Goal: Information Seeking & Learning: Learn about a topic

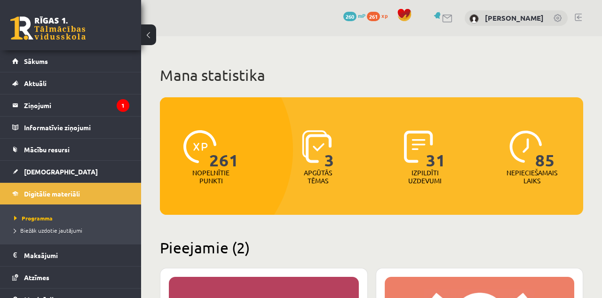
scroll to position [282, 0]
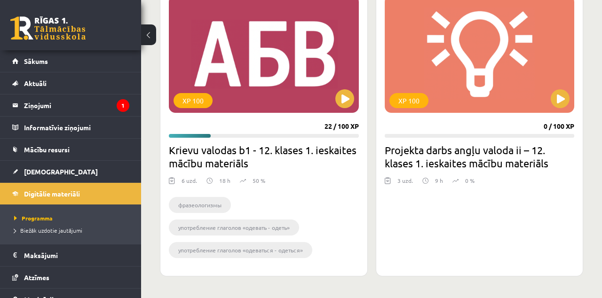
click at [256, 65] on div "XP 100" at bounding box center [264, 54] width 190 height 118
click at [68, 192] on span "Digitālie materiāli" at bounding box center [52, 193] width 56 height 8
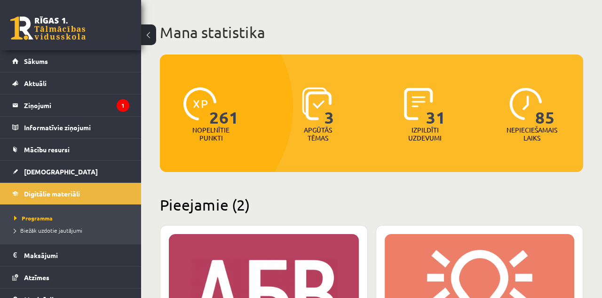
scroll to position [58, 0]
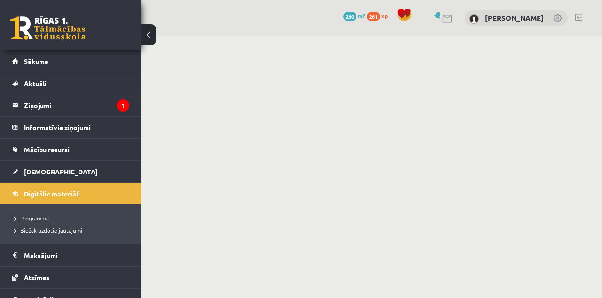
click at [57, 190] on span "Digitālie materiāli" at bounding box center [52, 193] width 56 height 8
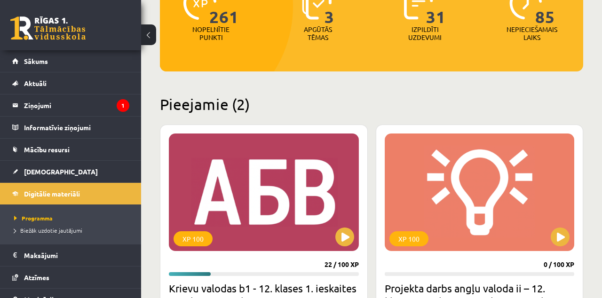
scroll to position [144, 0]
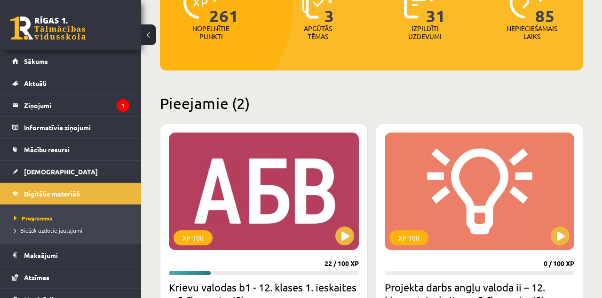
click at [257, 201] on div "XP 100" at bounding box center [264, 192] width 190 height 118
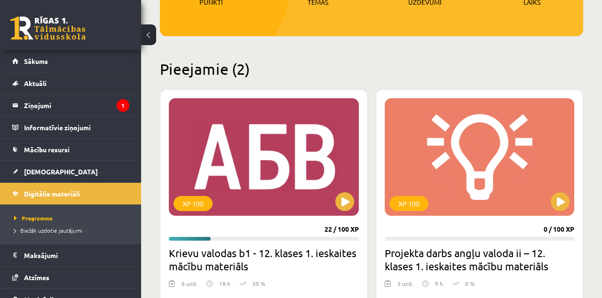
scroll to position [188, 0]
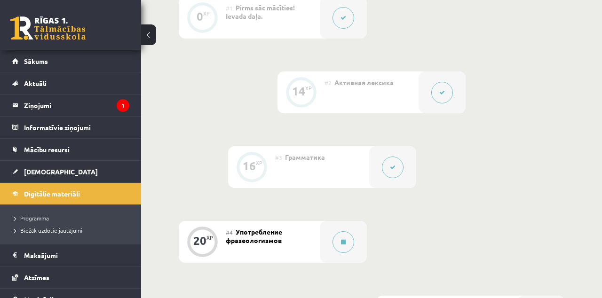
scroll to position [373, 0]
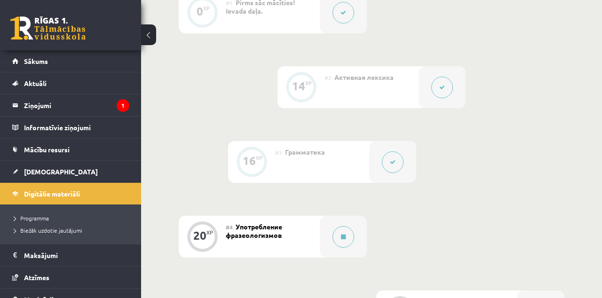
click at [349, 238] on button at bounding box center [343, 237] width 22 height 22
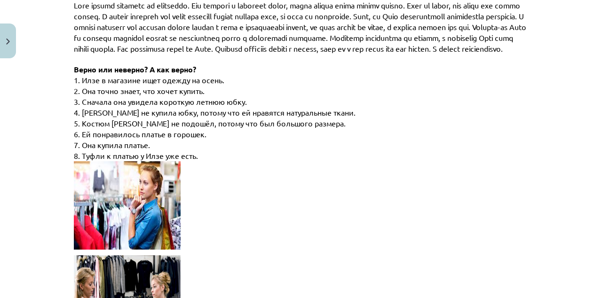
scroll to position [548, 0]
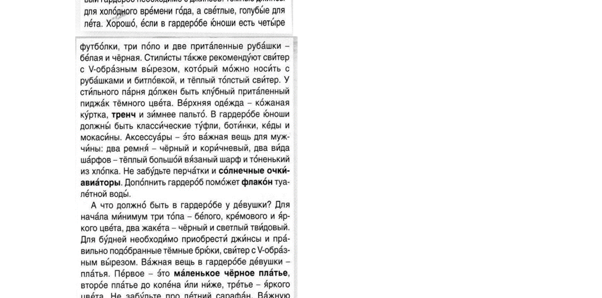
scroll to position [932, 0]
click at [274, 239] on p "! приталенный – viduklī piegulošs Дополните предложения." at bounding box center [308, 180] width 469 height 397
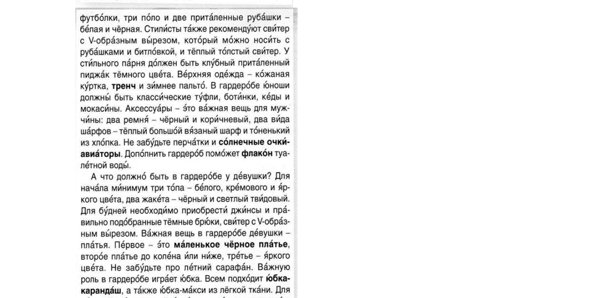
scroll to position [952, 0]
click at [364, 180] on p "! приталенный – viduklī piegulošs Дополните предложения." at bounding box center [308, 159] width 469 height 397
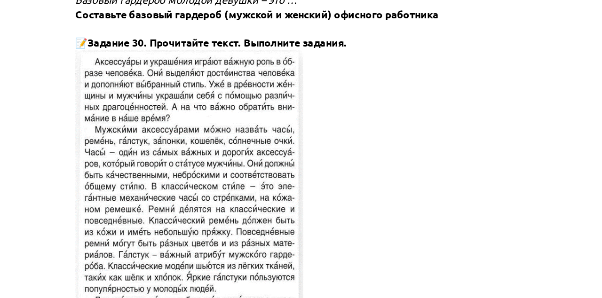
scroll to position [1282, 0]
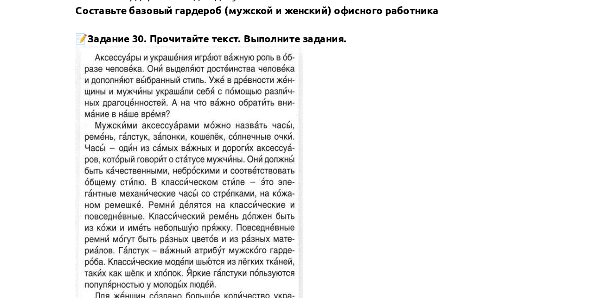
click at [289, 226] on p "📝 Задание 30. Прочитайте текст. Выполните задания. Дополните предложения:" at bounding box center [308, 215] width 469 height 307
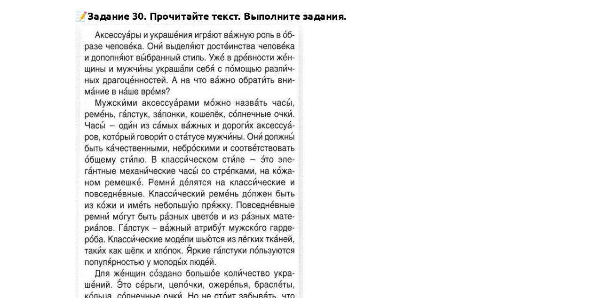
scroll to position [1347, 0]
click at [286, 140] on p "📝 Задание 30. Прочитайте текст. Выполните задания. Дополните предложения:" at bounding box center [308, 149] width 469 height 307
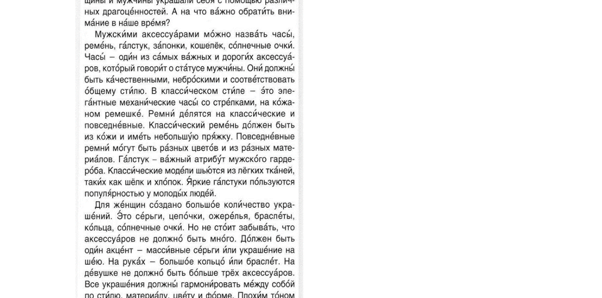
scroll to position [1398, 0]
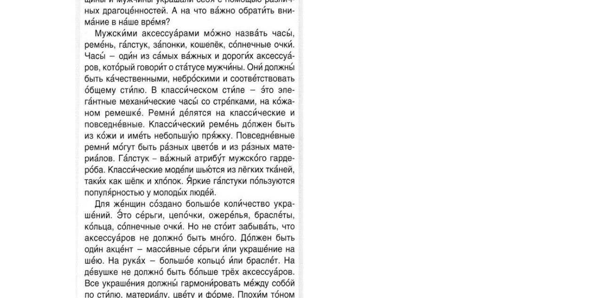
click at [288, 116] on p "📝 Задание 30. Прочитайте текст. Выполните задания. Дополните предложения:" at bounding box center [308, 98] width 469 height 307
click at [289, 116] on p "📝 Задание 30. Прочитайте текст. Выполните задания. Дополните предложения:" at bounding box center [308, 98] width 469 height 307
click at [290, 116] on p "📝 Задание 30. Прочитайте текст. Выполните задания. Дополните предложения:" at bounding box center [308, 98] width 469 height 307
click at [288, 118] on p "📝 Задание 30. Прочитайте текст. Выполните задания. Дополните предложения:" at bounding box center [308, 98] width 469 height 307
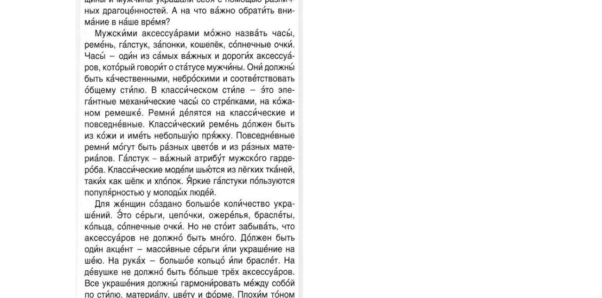
click at [287, 119] on p "📝 Задание 30. Прочитайте текст. Выполните задания. Дополните предложения:" at bounding box center [308, 98] width 469 height 307
click at [285, 133] on p "📝 Задание 30. Прочитайте текст. Выполните задания. Дополните предложения:" at bounding box center [308, 98] width 469 height 307
click at [284, 133] on p "📝 Задание 30. Прочитайте текст. Выполните задания. Дополните предложения:" at bounding box center [308, 98] width 469 height 307
click at [285, 135] on p "📝 Задание 30. Прочитайте текст. Выполните задания. Дополните предложения:" at bounding box center [308, 98] width 469 height 307
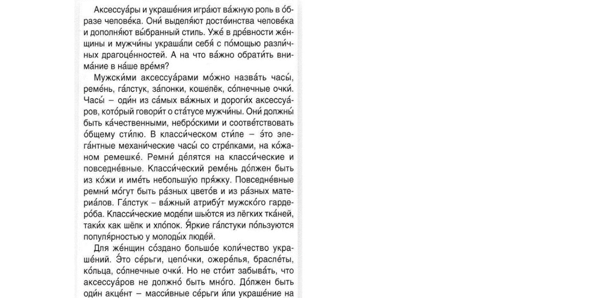
scroll to position [1366, 0]
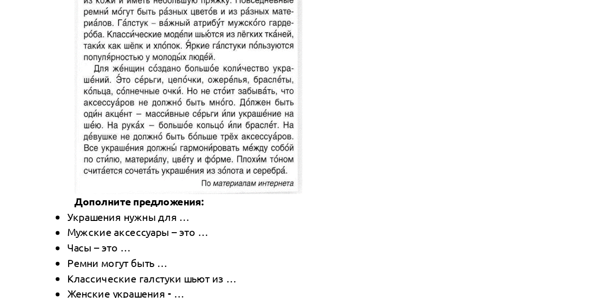
click at [298, 114] on p "📝 Задание 30. Прочитайте текст. Выполните задания. Дополните предложения:" at bounding box center [308, -1] width 469 height 307
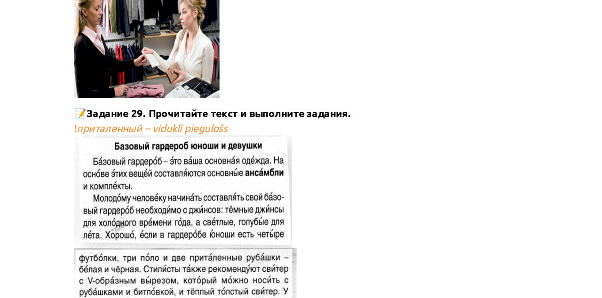
scroll to position [824, 0]
